Goal: Transaction & Acquisition: Subscribe to service/newsletter

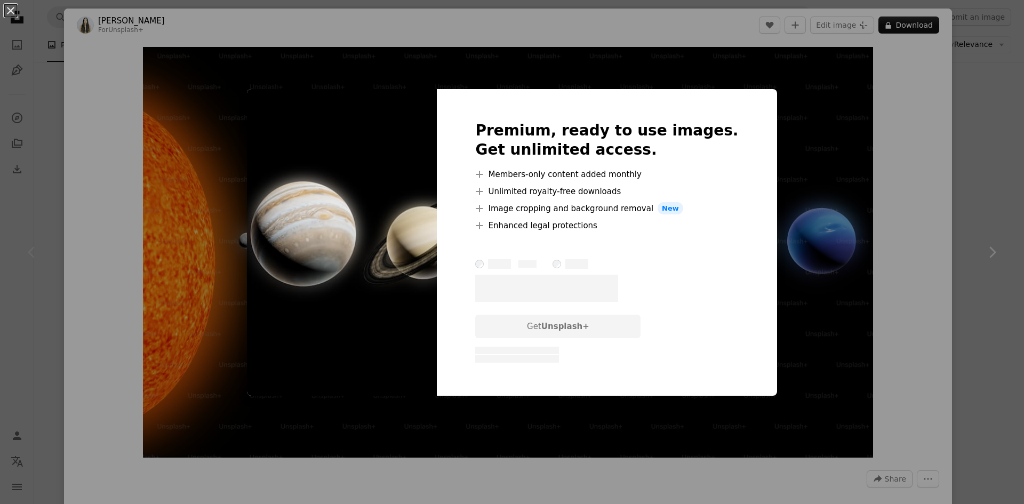
scroll to position [107, 0]
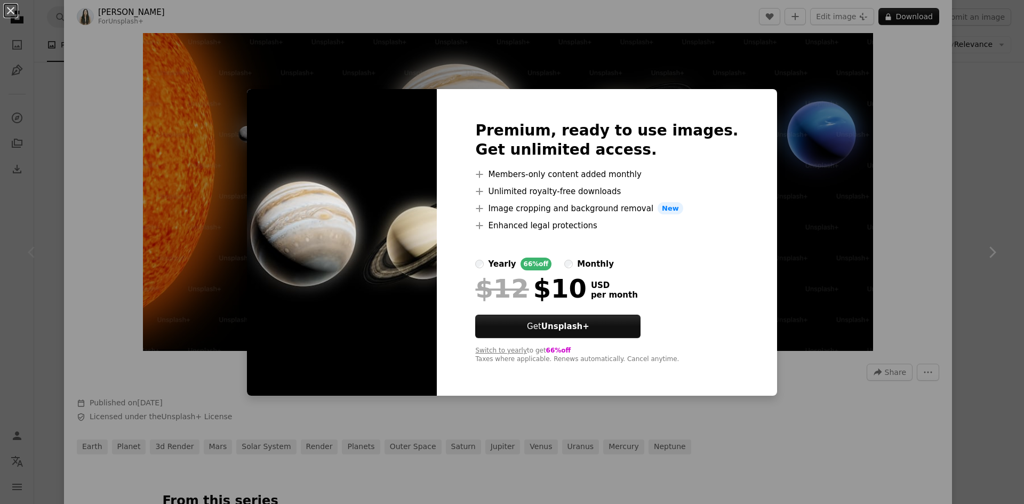
click at [516, 259] on div "yearly" at bounding box center [502, 264] width 28 height 13
click at [255, 69] on div "An X shape Premium, ready to use images. Get unlimited access. A plus sign Memb…" at bounding box center [512, 252] width 1024 height 504
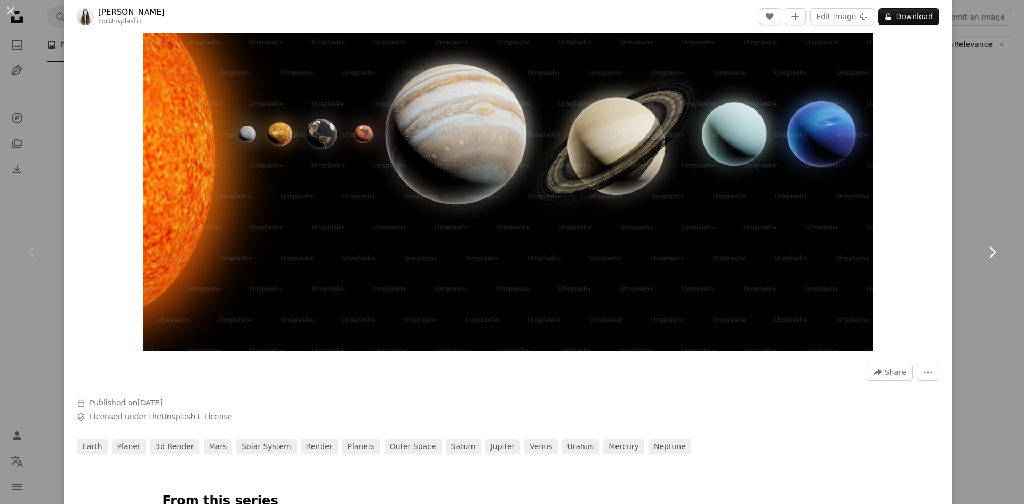
click at [984, 209] on link "Chevron right" at bounding box center [992, 252] width 64 height 102
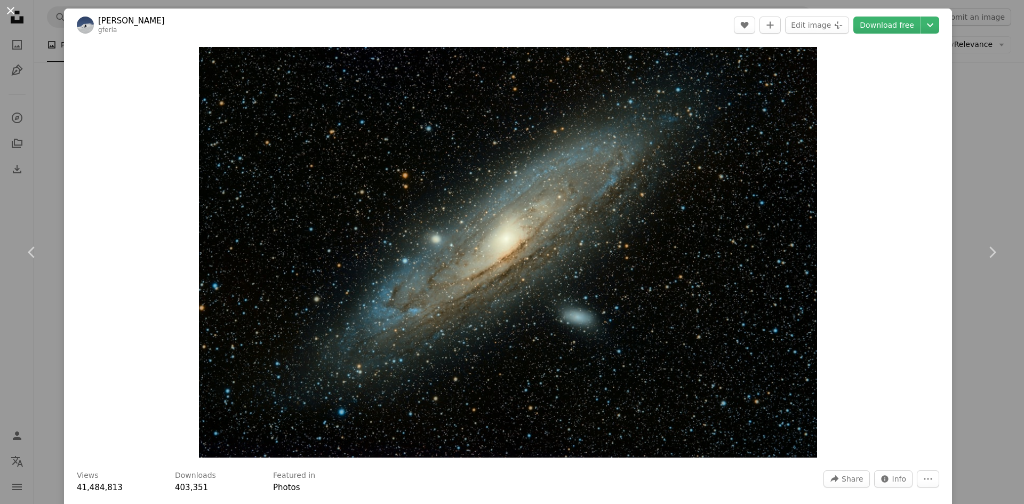
click at [14, 9] on button "An X shape" at bounding box center [10, 10] width 13 height 13
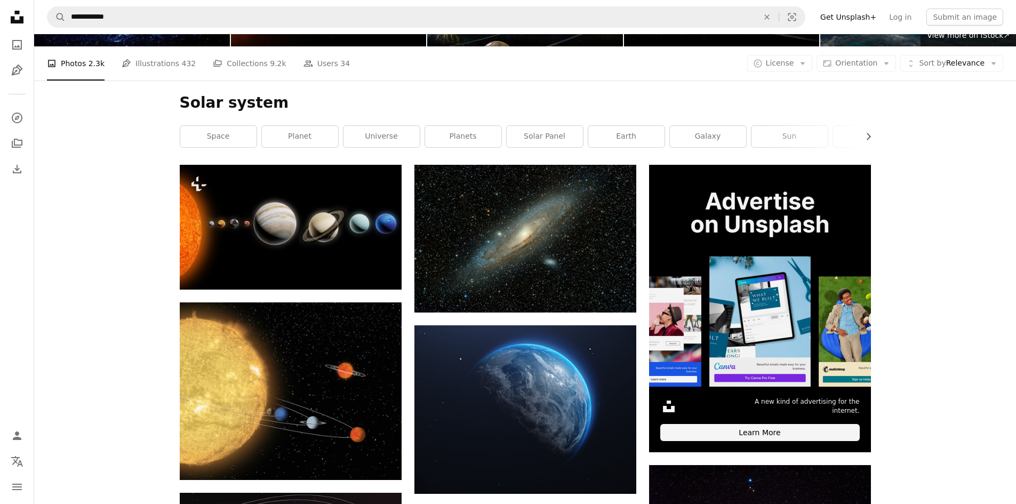
scroll to position [107, 0]
